Goal: Task Accomplishment & Management: Use online tool/utility

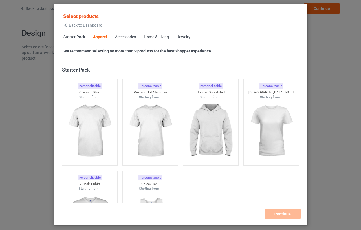
scroll to position [210, 0]
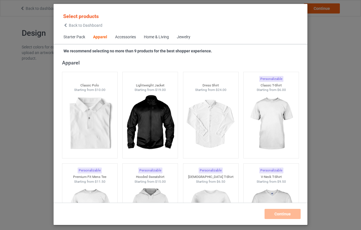
click at [184, 35] on div "Jewelry" at bounding box center [184, 37] width 14 height 6
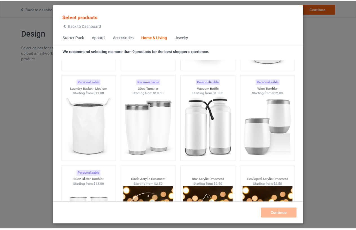
scroll to position [4425, 0]
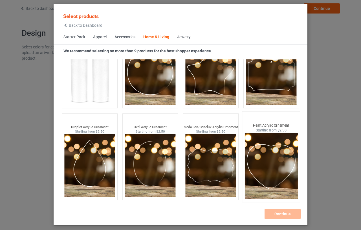
click at [266, 171] on img at bounding box center [271, 166] width 53 height 66
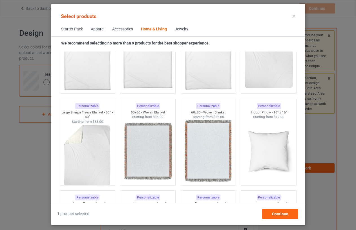
scroll to position [2763, 0]
